Goal: Find specific page/section: Find specific page/section

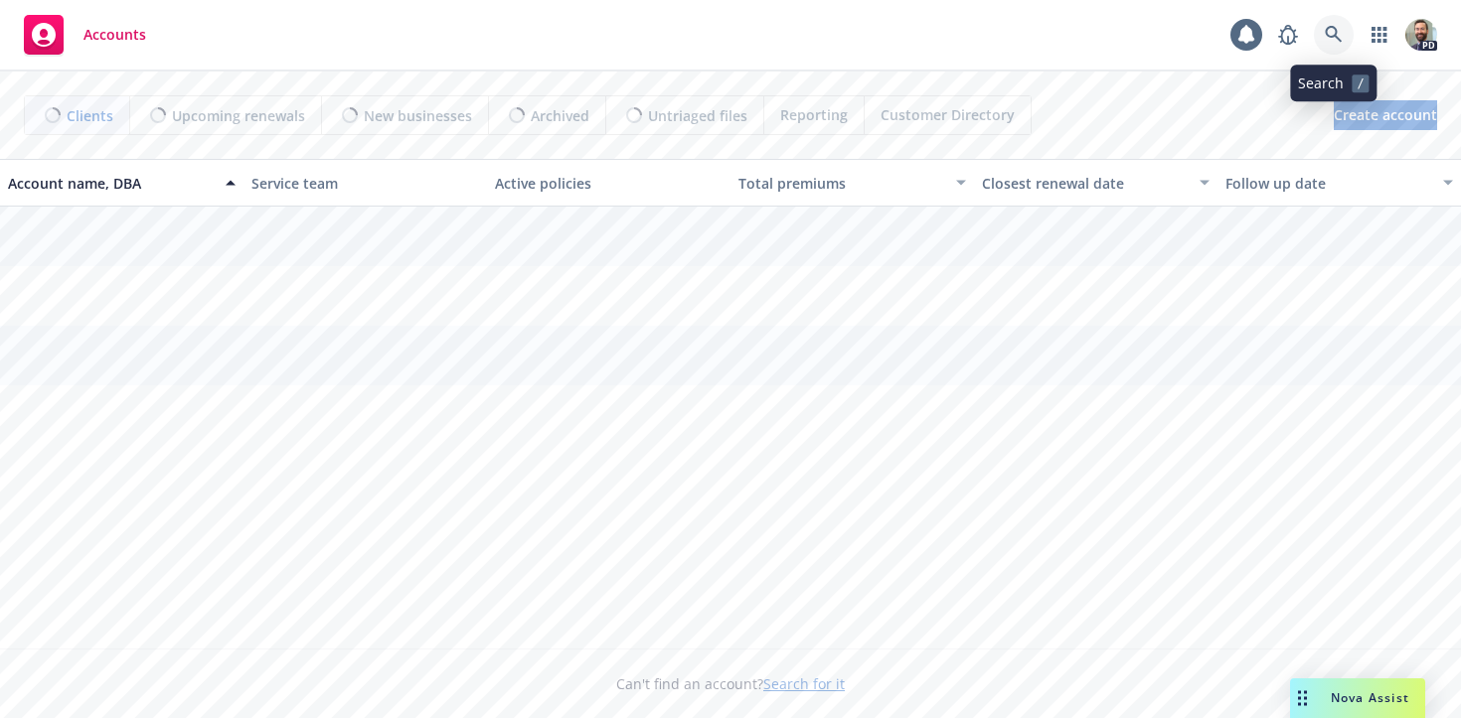
click at [1331, 36] on icon at bounding box center [1332, 34] width 17 height 17
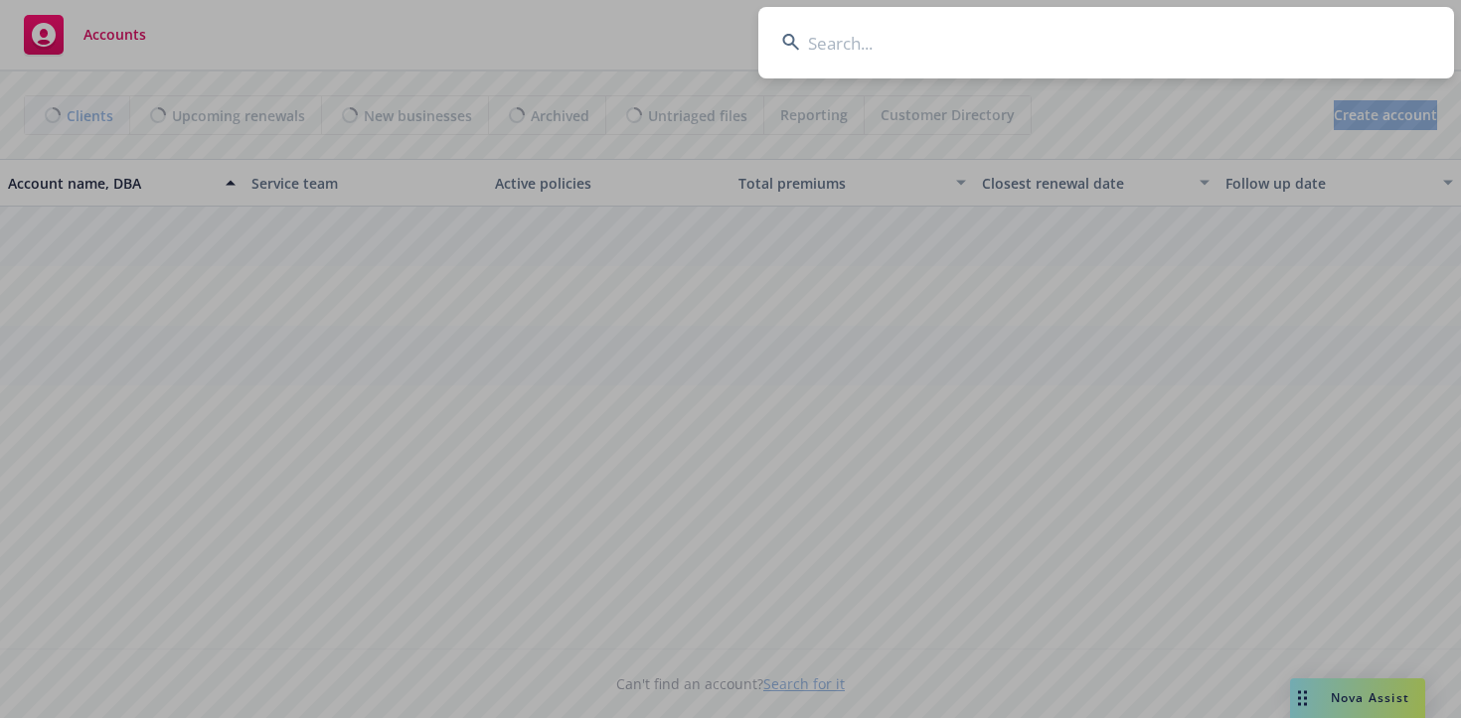
click at [1301, 38] on input at bounding box center [1106, 43] width 696 height 72
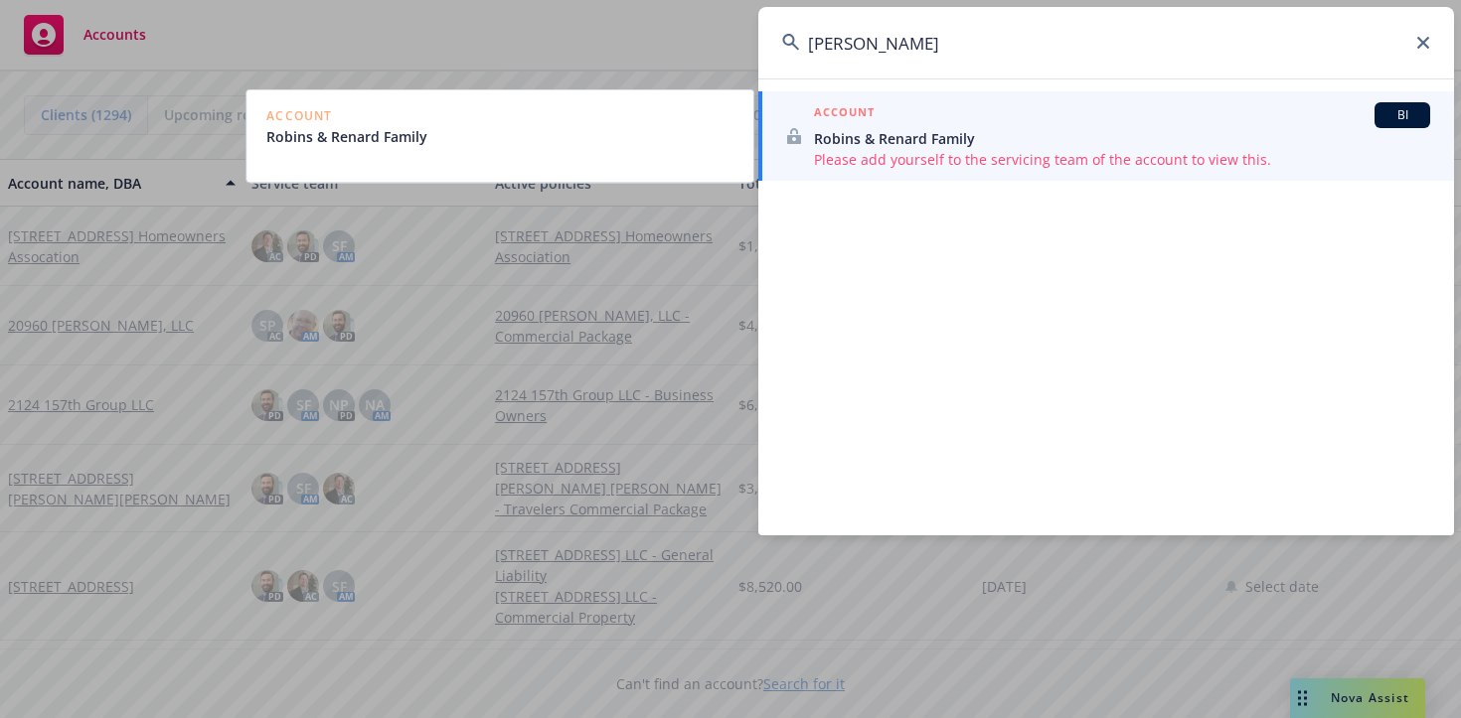
type input "todd robins"
click at [907, 140] on span "Robins & Renard Family" at bounding box center [1122, 138] width 616 height 21
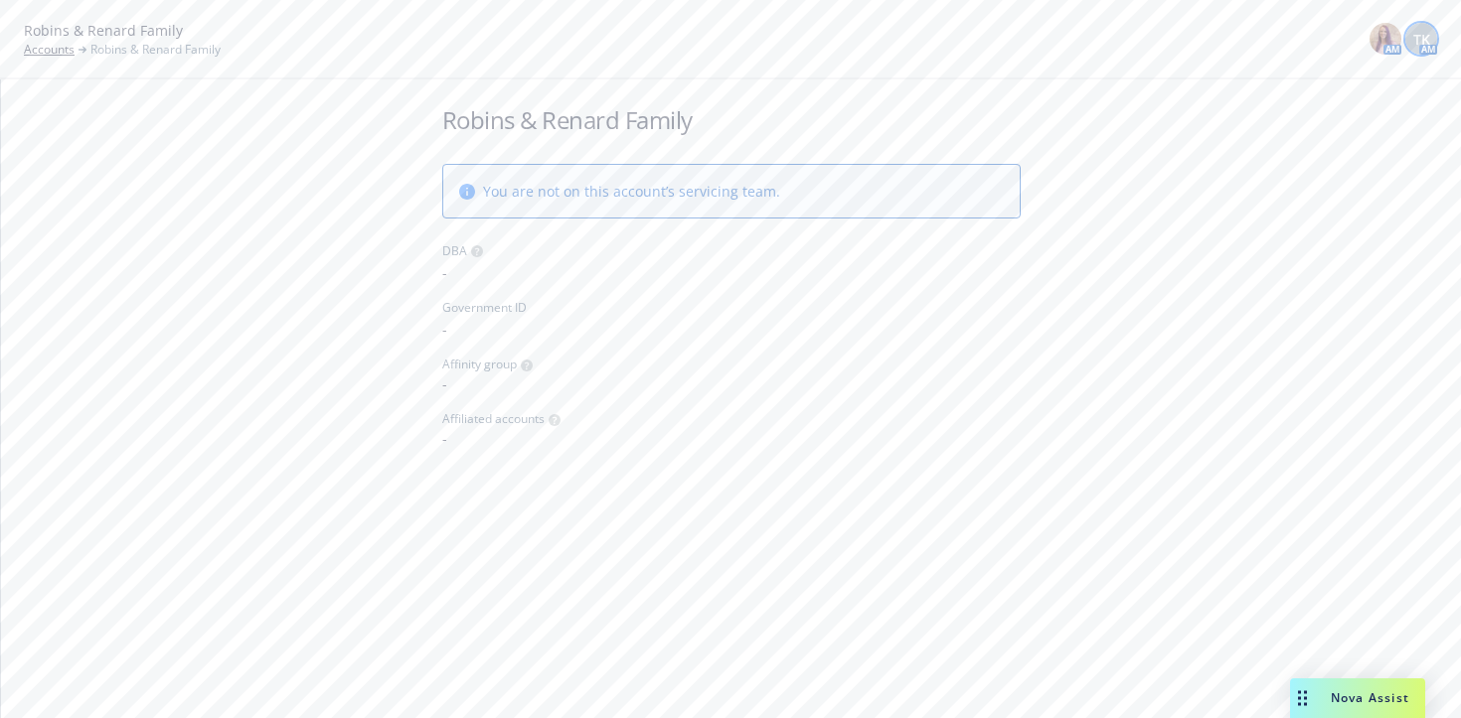
click at [1421, 38] on span "TK" at bounding box center [1421, 39] width 17 height 21
